Goal: Check status: Check status

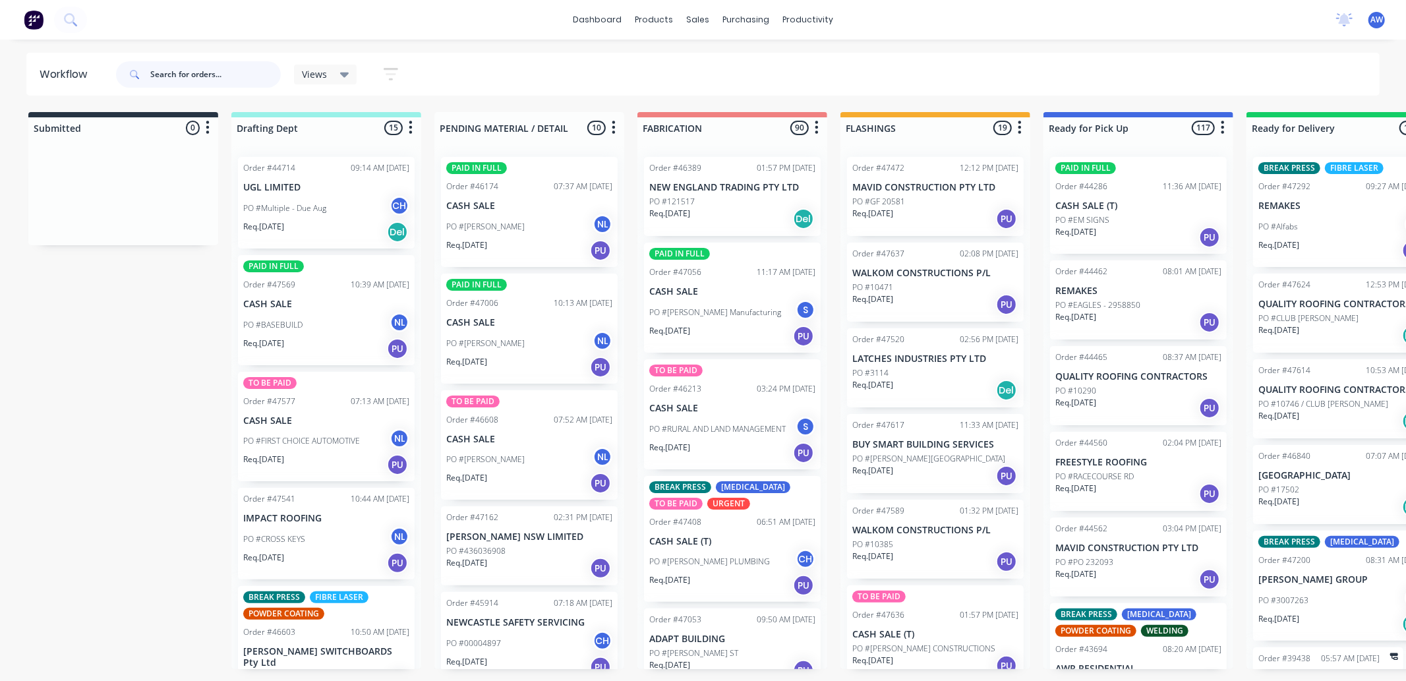
click at [194, 69] on input "text" at bounding box center [215, 74] width 131 height 26
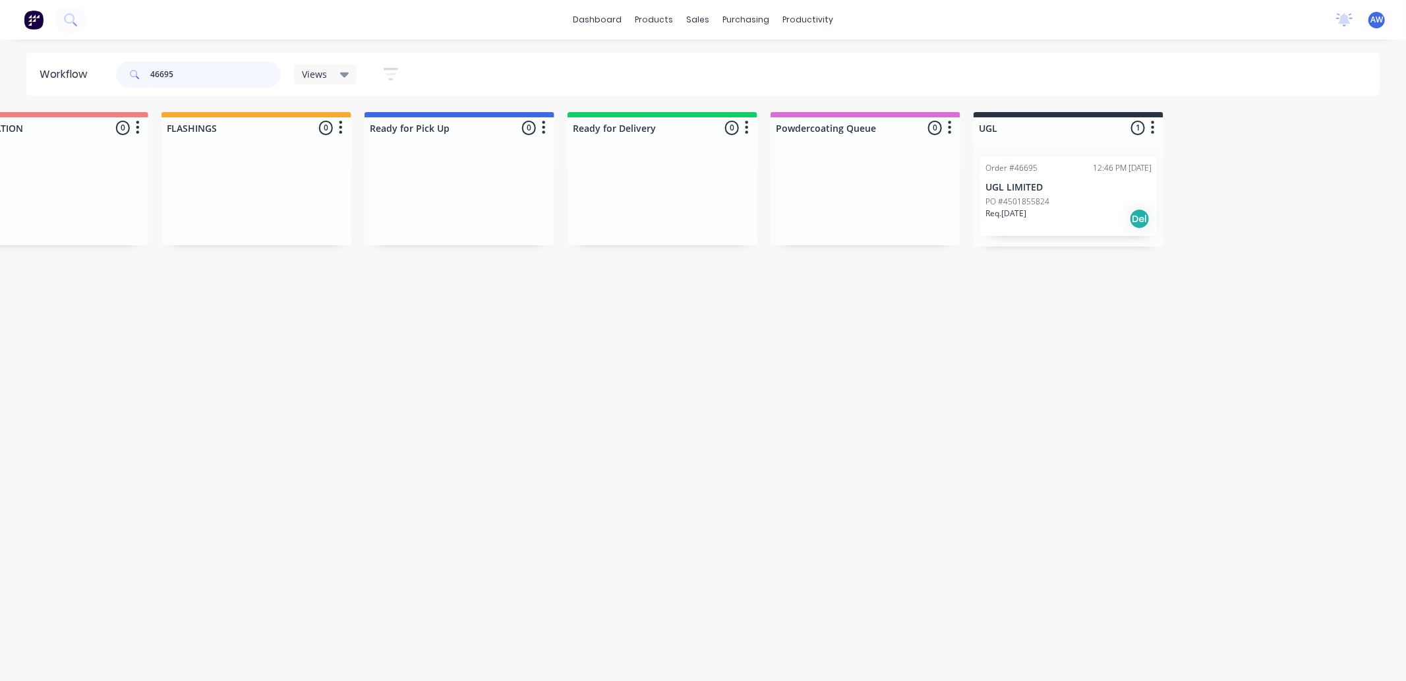
scroll to position [0, 778]
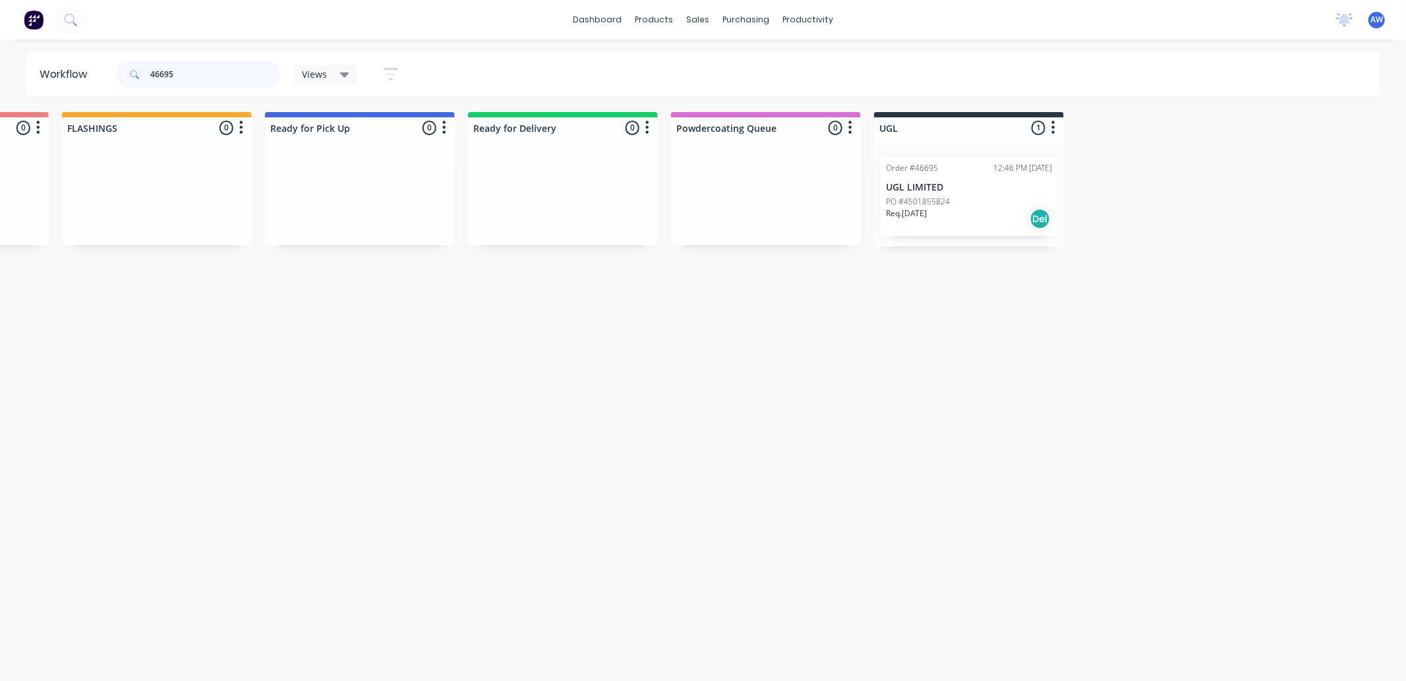
type input "46695"
click at [985, 213] on div "Req. 18/09/25 Del" at bounding box center [969, 219] width 166 height 22
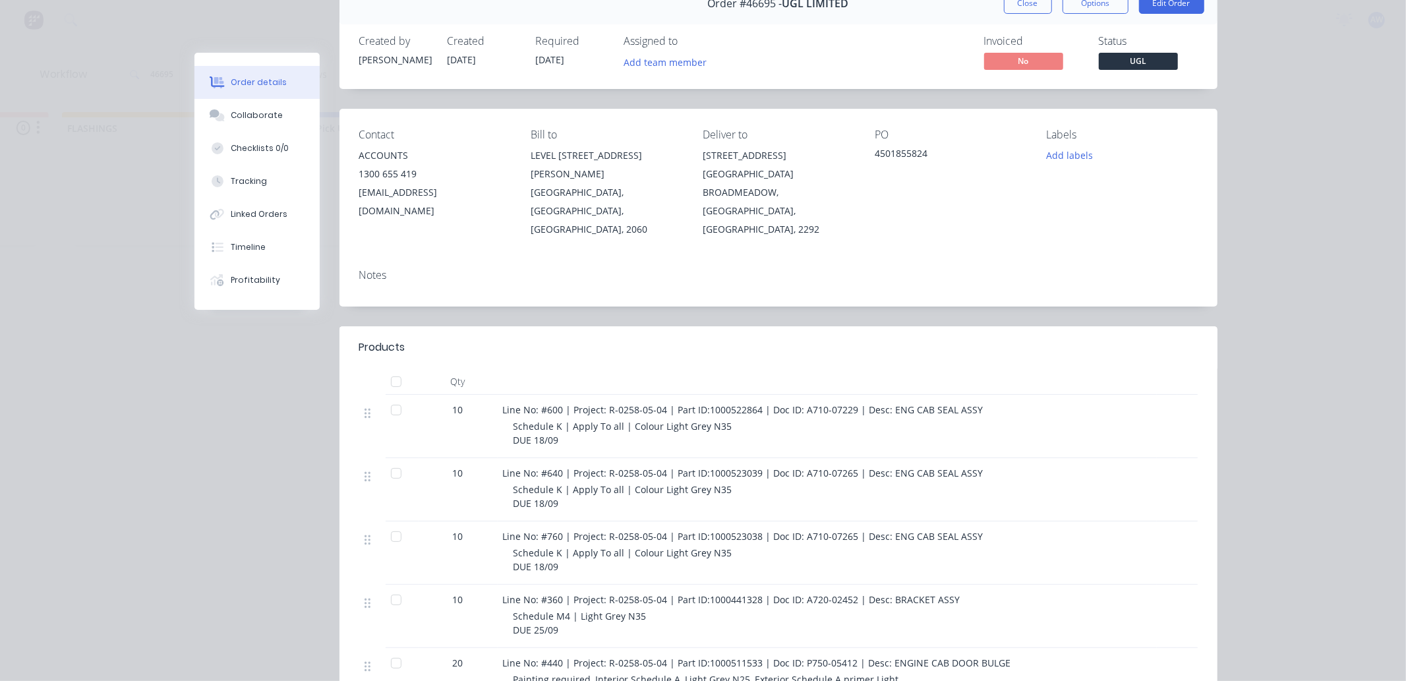
scroll to position [0, 0]
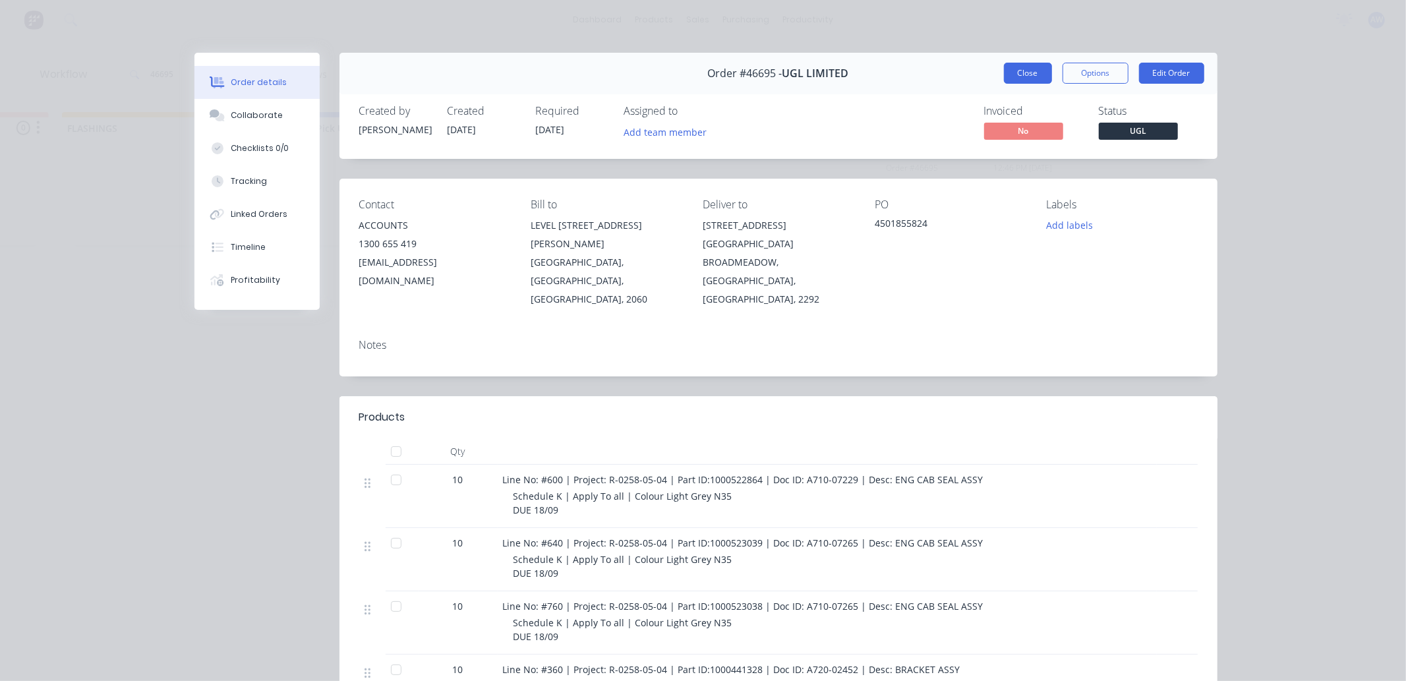
click at [1020, 74] on button "Close" at bounding box center [1028, 73] width 48 height 21
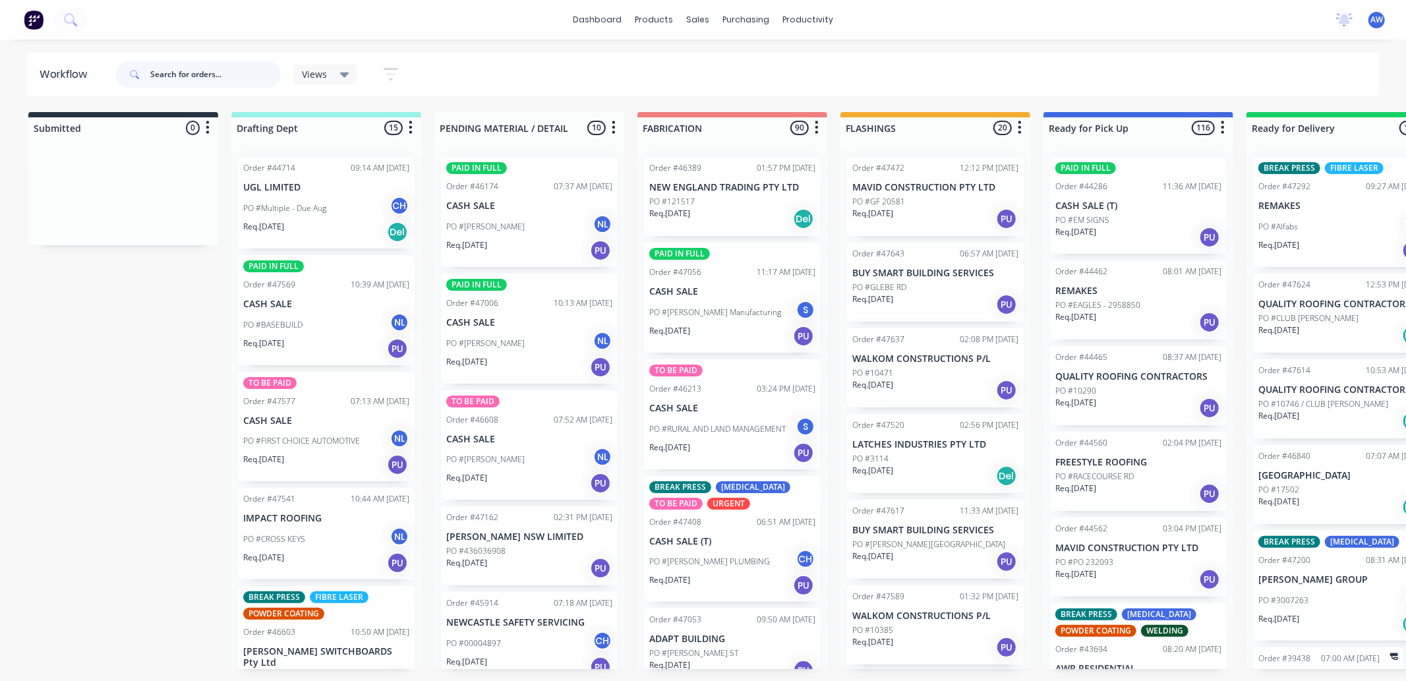
click at [185, 76] on input "text" at bounding box center [215, 74] width 131 height 26
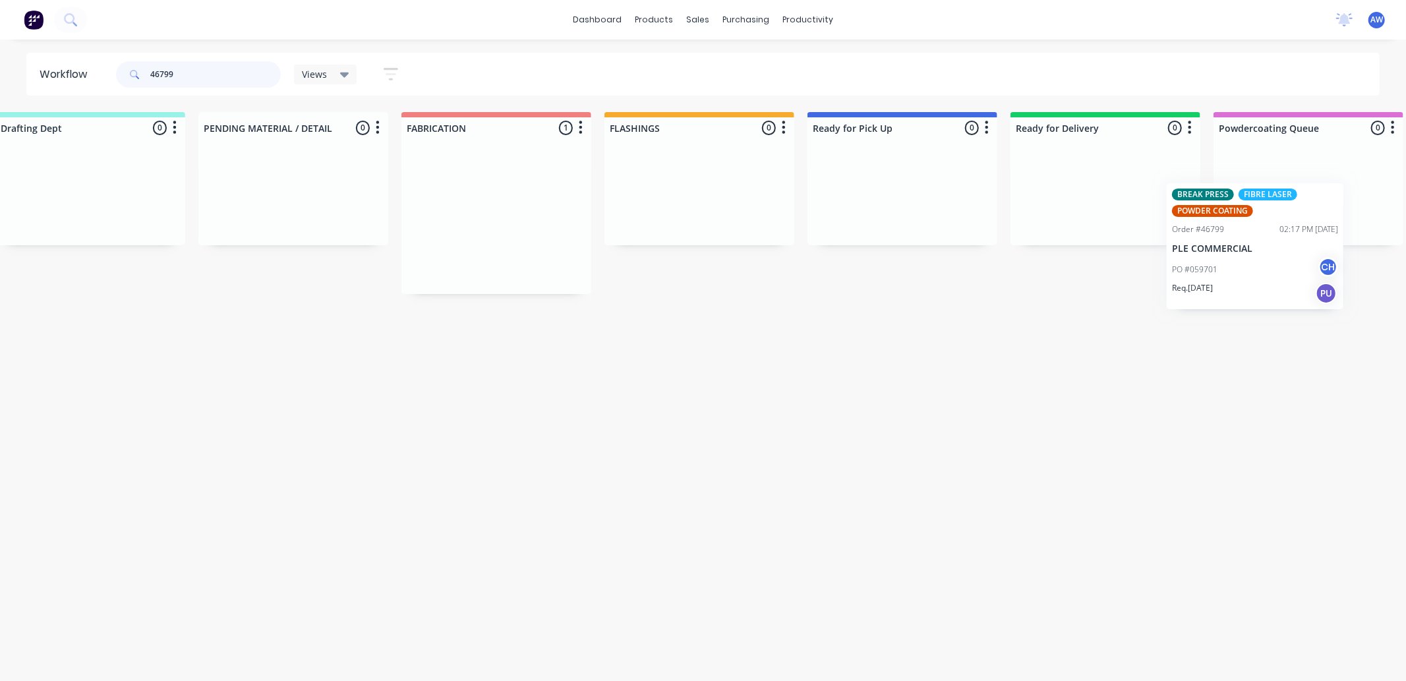
scroll to position [0, 328]
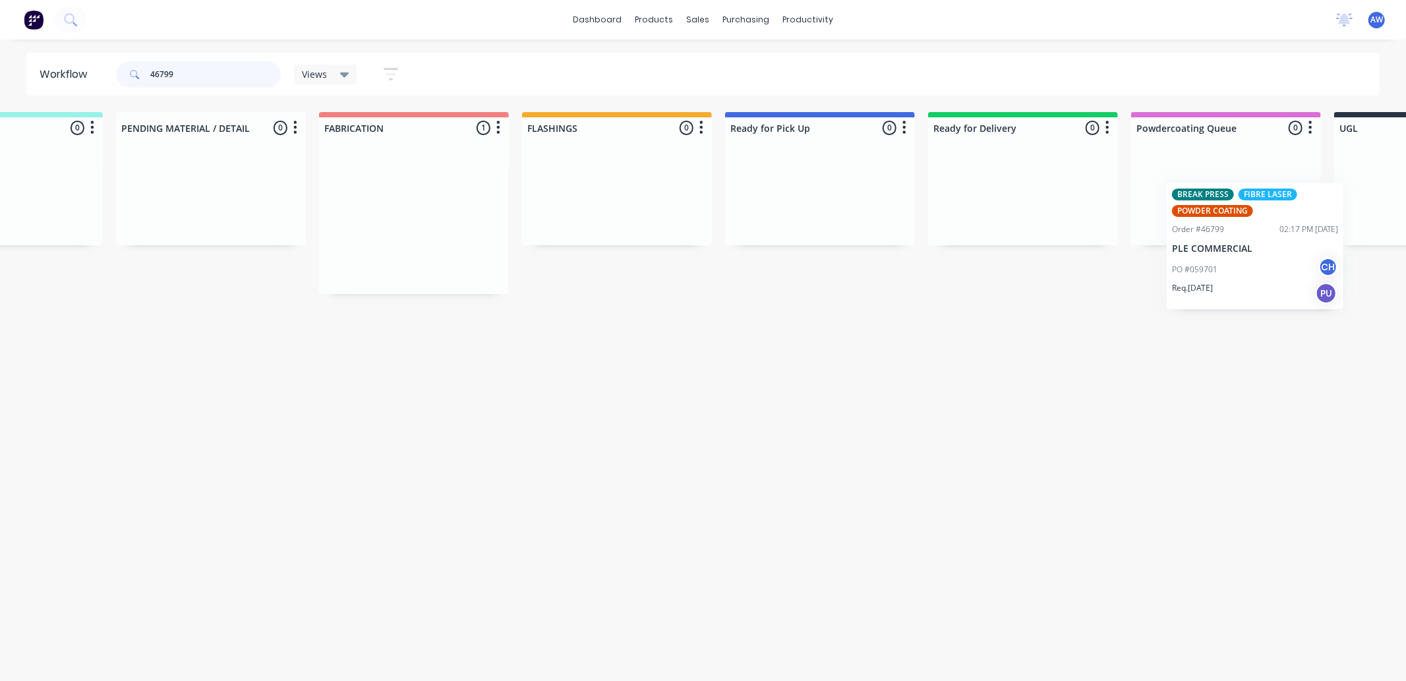
drag, startPoint x: 663, startPoint y: 213, endPoint x: 1184, endPoint y: 235, distance: 521.9
click at [1192, 233] on div "Submitted 0 Sort By Created date Required date Order number Customer name Most …" at bounding box center [769, 203] width 2198 height 182
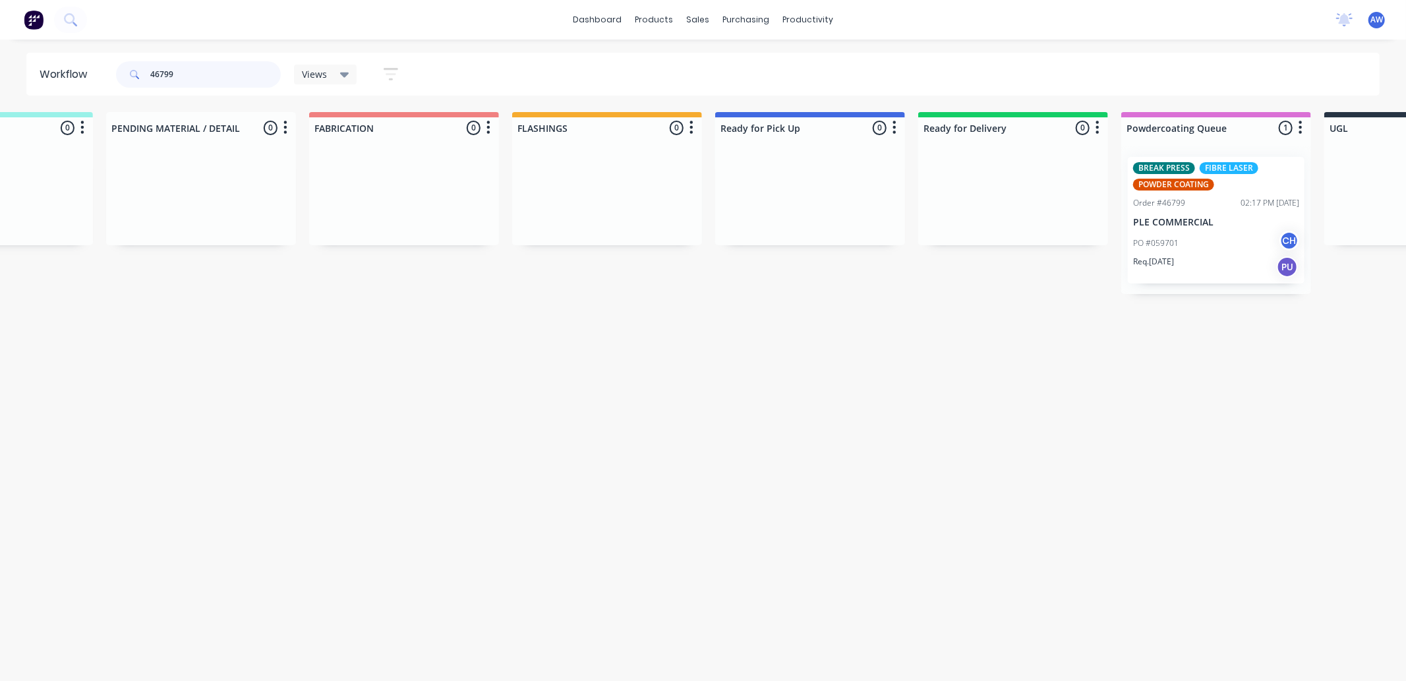
type input "46799"
